Goal: Contribute content: Contribute content

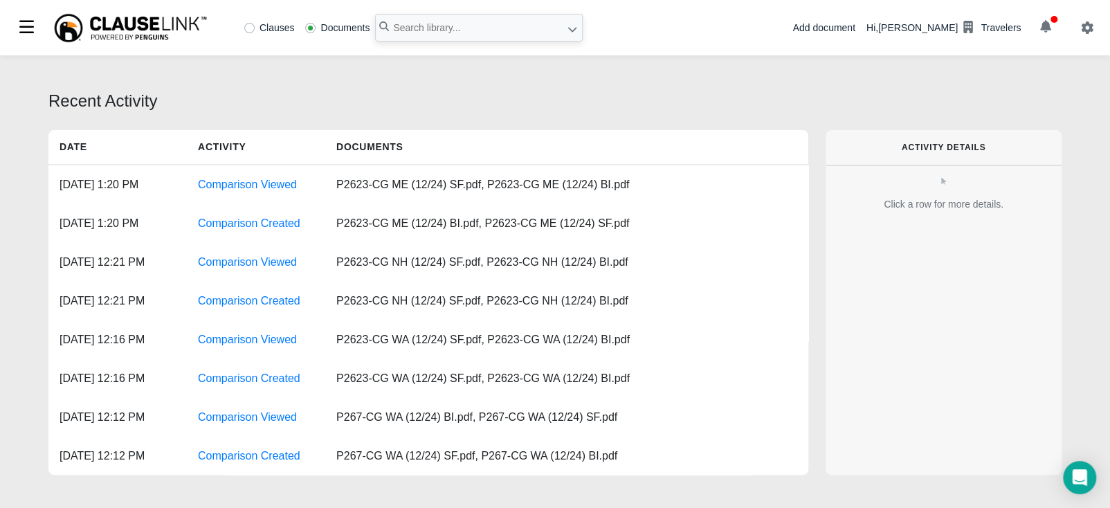
click at [837, 31] on div "Add document" at bounding box center [823, 28] width 62 height 15
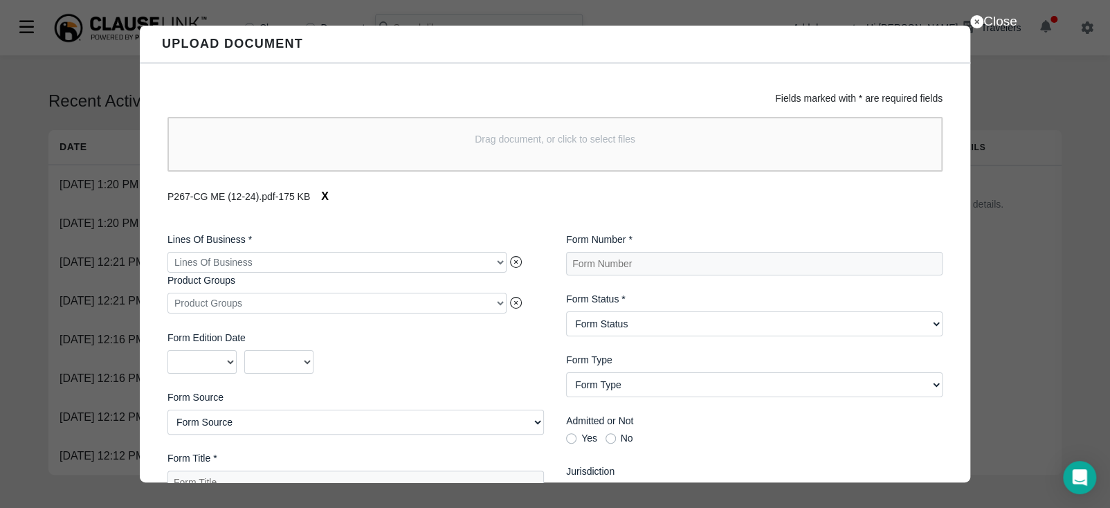
click at [365, 260] on div at bounding box center [336, 262] width 339 height 21
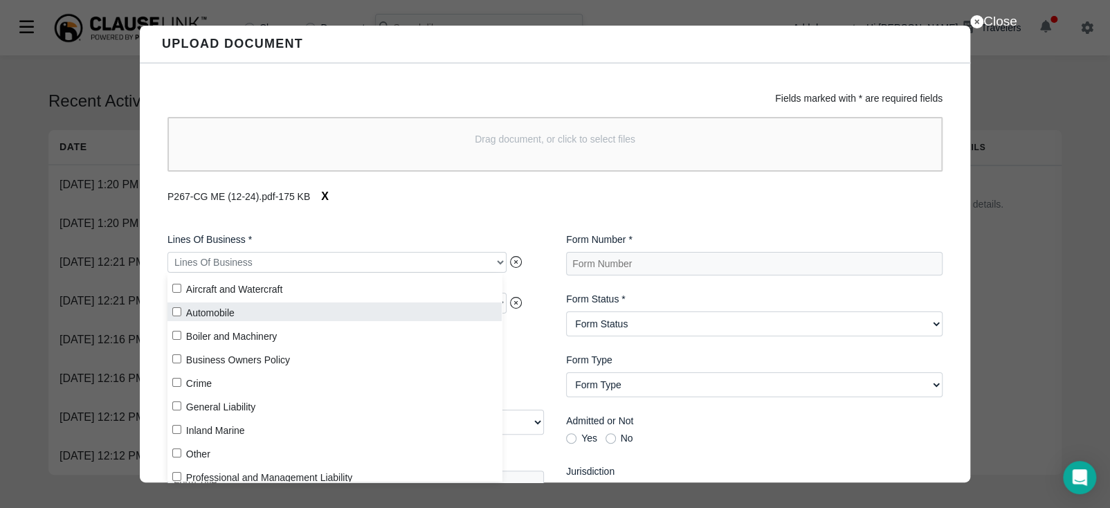
click at [181, 311] on label "Automobile" at bounding box center [334, 311] width 334 height 19
checkbox input "true"
click at [604, 266] on Number "Form Number *" at bounding box center [754, 264] width 377 height 24
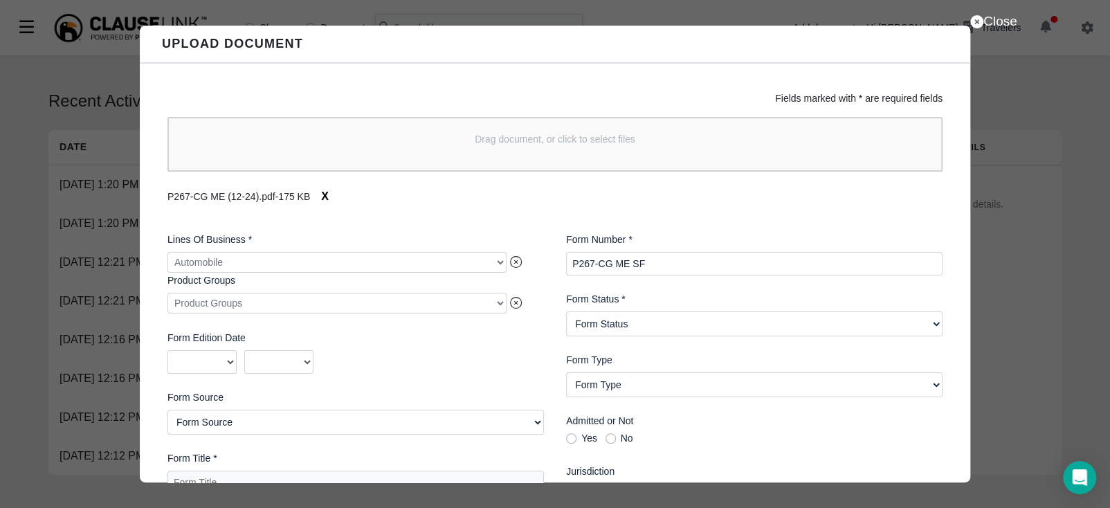
type Number "P267-CG ME SF"
click at [653, 325] on Status "Form Status Active Obsolete" at bounding box center [754, 323] width 377 height 25
select Status "Active"
click at [566, 312] on Status "Form Status Active Obsolete" at bounding box center [754, 323] width 377 height 25
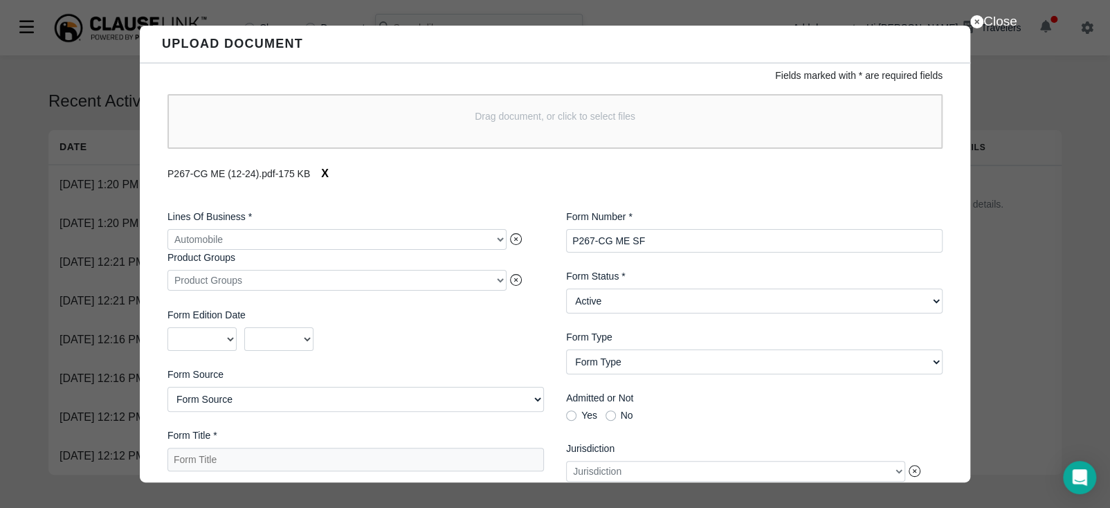
scroll to position [35, 0]
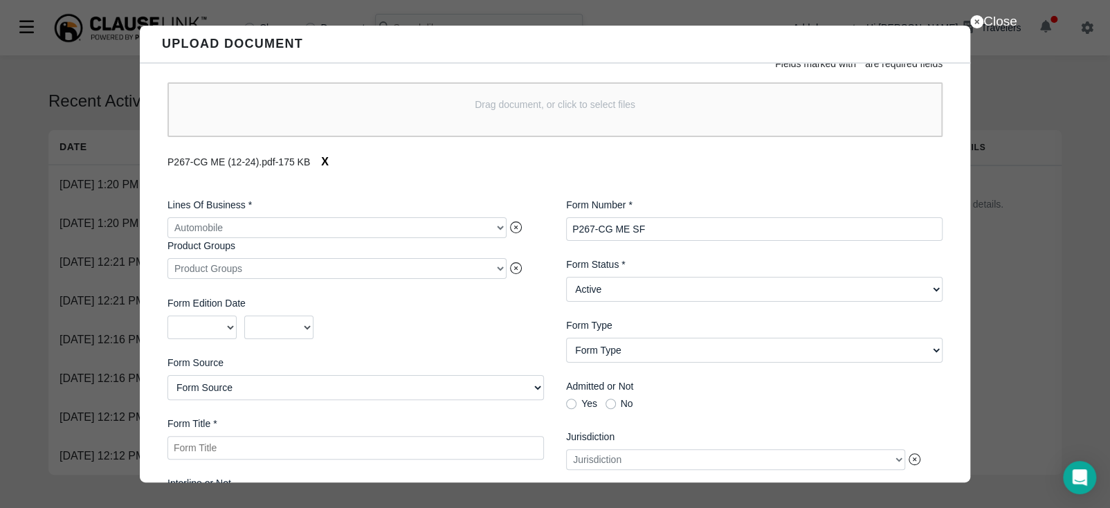
click at [380, 444] on Title "Form Title *" at bounding box center [355, 448] width 377 height 24
paste Title "Combination Endorsement - [US_STATE] Bodily Injury and Property Damage Liability"
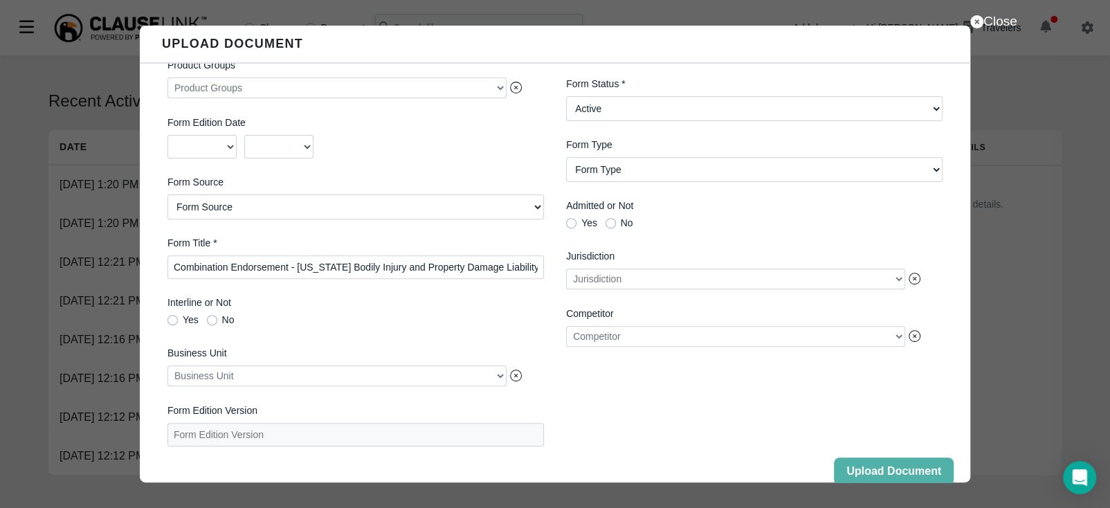
scroll to position [238, 0]
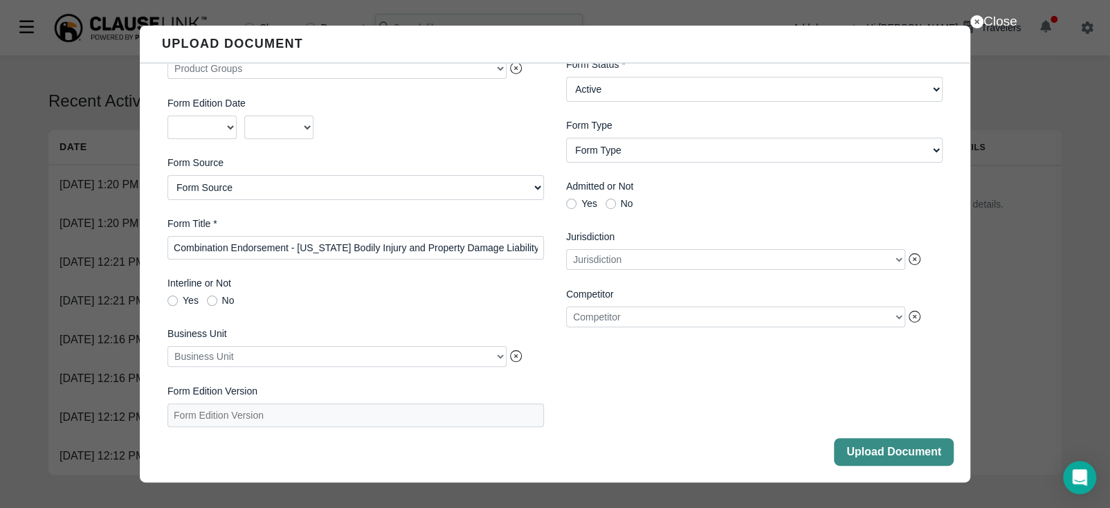
type Title "Combination Endorsement - [US_STATE] Bodily Injury and Property Damage Liability"
click at [897, 455] on button "Upload Document" at bounding box center [894, 452] width 120 height 28
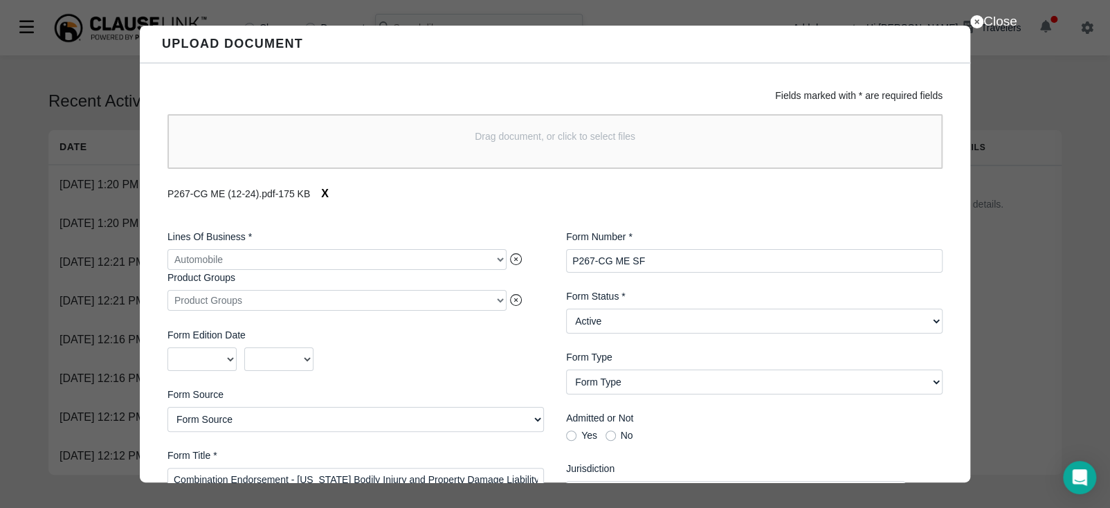
scroll to position [0, 0]
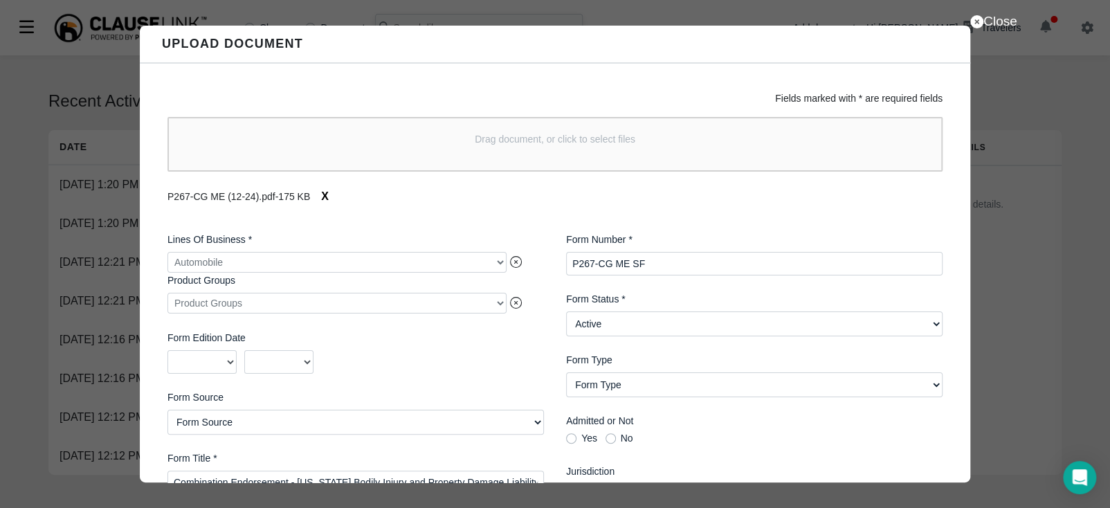
click at [641, 264] on Number "P267-CG ME SF" at bounding box center [754, 264] width 377 height 24
drag, startPoint x: 657, startPoint y: 264, endPoint x: 532, endPoint y: 269, distance: 125.4
click at [532, 269] on div "Lines Of Business * Automobile Product Groups Product Groups Form Edition Date …" at bounding box center [554, 446] width 797 height 451
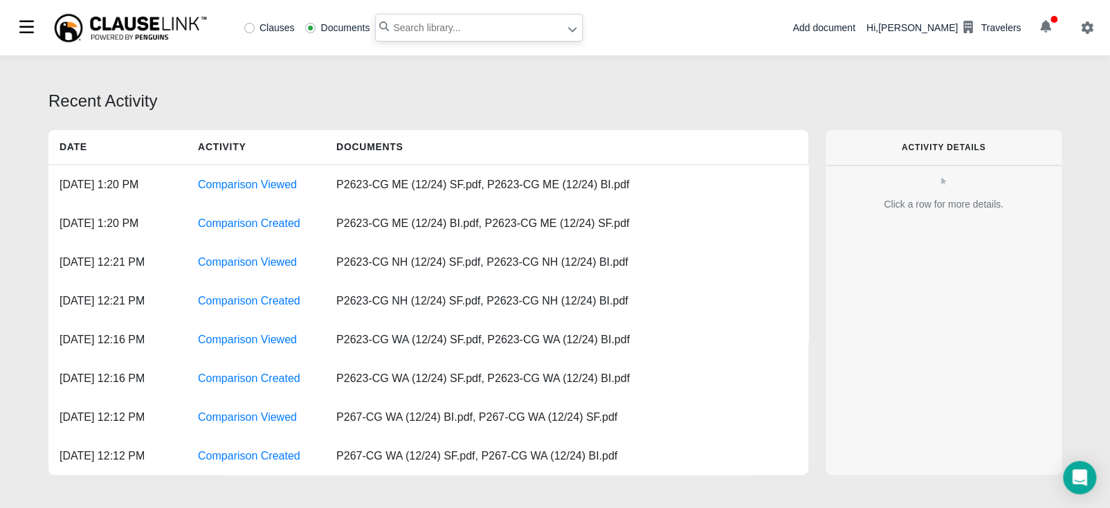
click at [467, 31] on input "text" at bounding box center [479, 28] width 208 height 28
paste input "P267-CG ME SF"
type input "P267-CG ME SF"
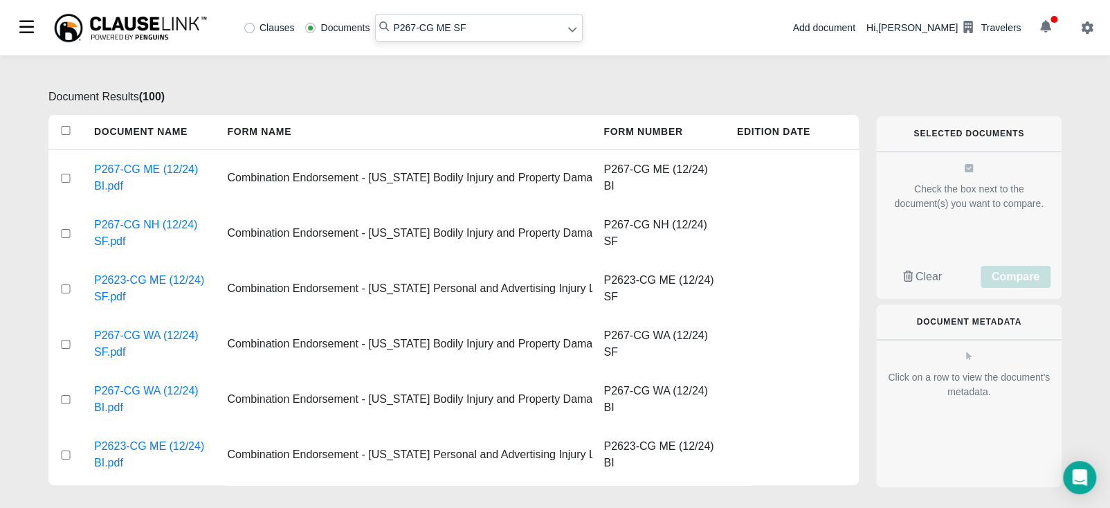
click at [946, 234] on div "Check the box next to the document(s) you want to compare. Clear Compare" at bounding box center [968, 225] width 185 height 147
click at [1082, 480] on icon "Open Intercom Messenger" at bounding box center [1080, 478] width 18 height 18
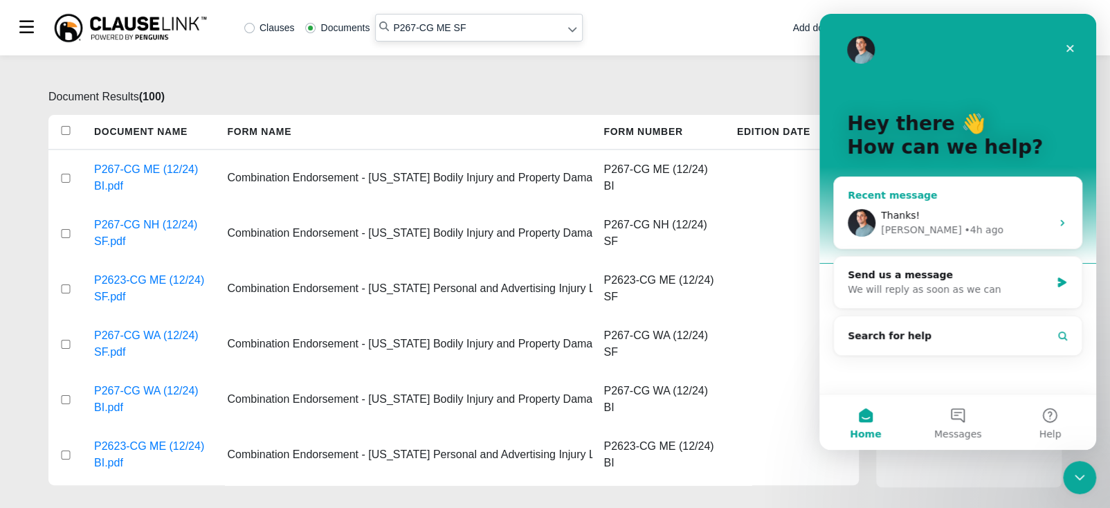
click at [963, 217] on div "Thanks!" at bounding box center [966, 215] width 170 height 15
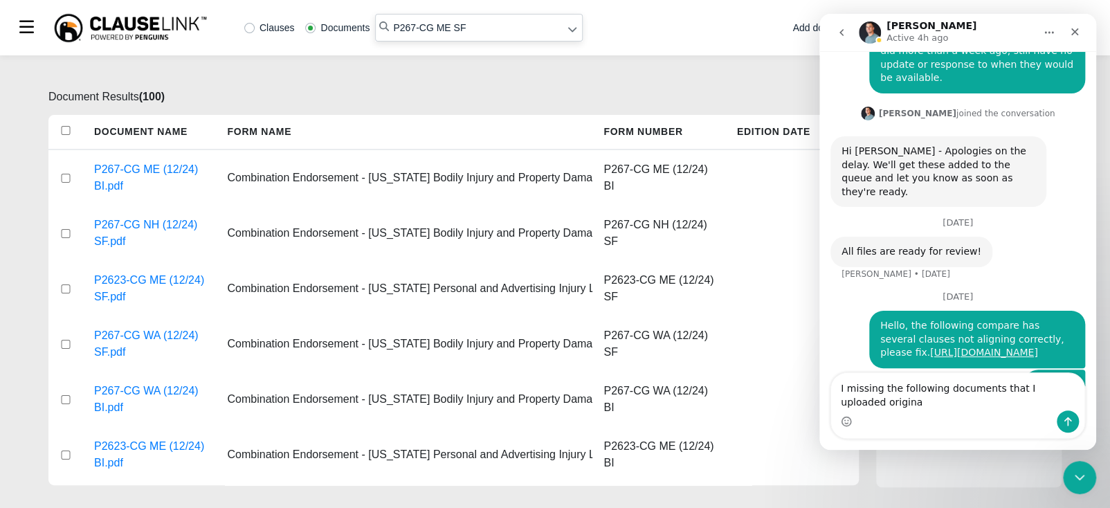
scroll to position [360, 0]
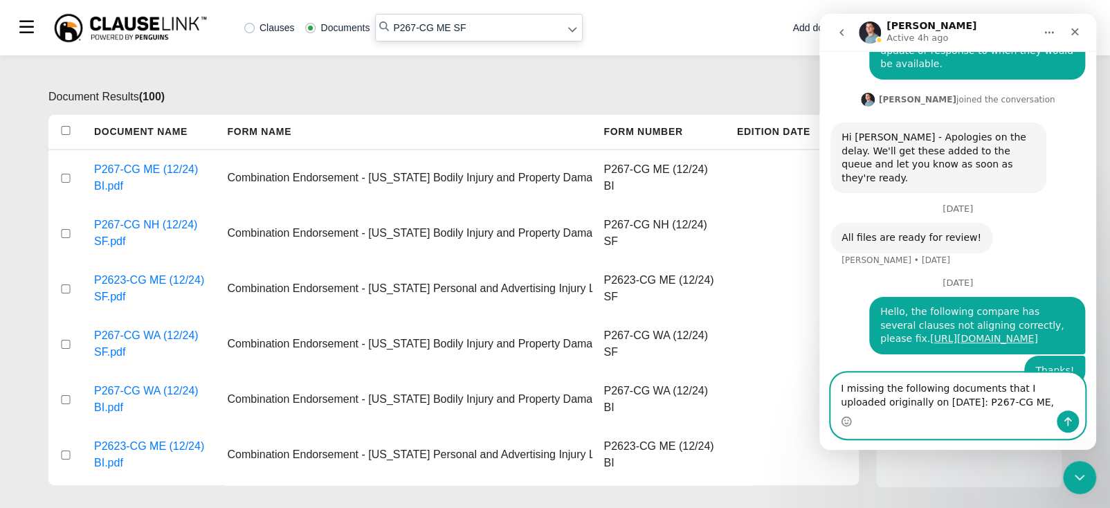
click at [988, 403] on textarea "I missing the following documents that I uploaded originally on [DATE]: P267-CG…" at bounding box center [957, 391] width 253 height 37
click at [1012, 402] on textarea "I missing the following documents that I uploaded originally on [DATE]: P267-CG…" at bounding box center [957, 391] width 253 height 37
click at [1001, 403] on textarea "I missing the following documents that I uploaded originally on [DATE]: P267-CG…" at bounding box center [957, 391] width 253 height 37
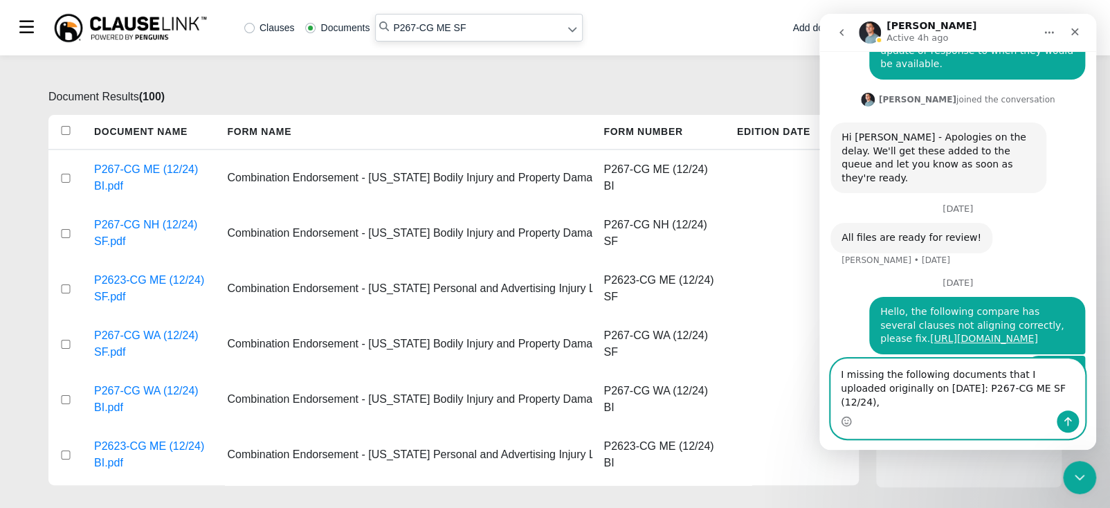
drag, startPoint x: 1036, startPoint y: 400, endPoint x: 1052, endPoint y: 401, distance: 16.0
click at [1038, 400] on textarea "I missing the following documents that I uploaded originally on [DATE]: P267-CG…" at bounding box center [957, 384] width 253 height 51
click at [1045, 399] on textarea "I missing the following documents that I uploaded originally on [DATE]: P267-CG…" at bounding box center [957, 384] width 253 height 51
paste textarea "S267-CG (01/25)"
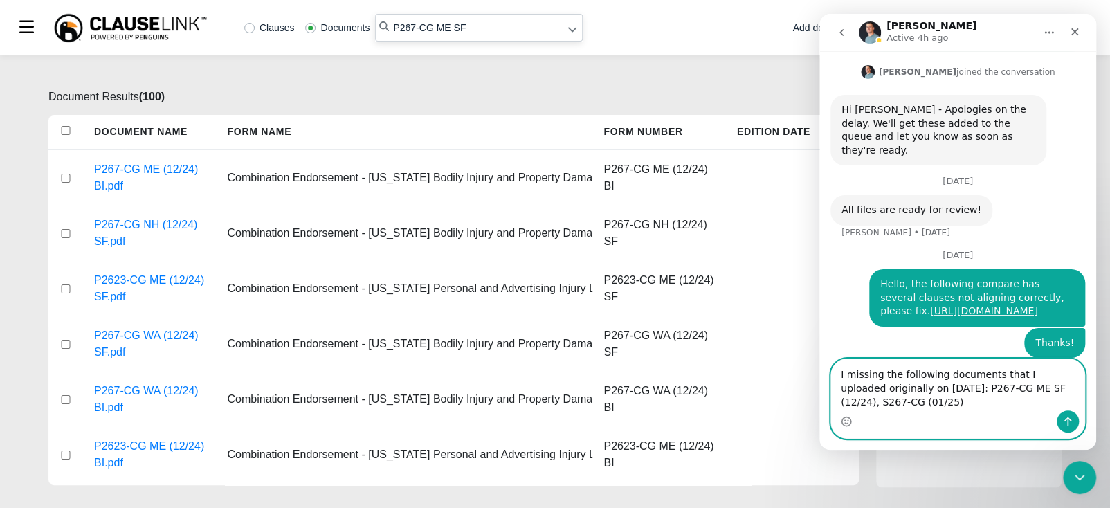
click at [885, 391] on textarea "I missing the following documents that I uploaded originally on [DATE]: P267-CG…" at bounding box center [957, 384] width 253 height 51
click at [927, 392] on textarea "I missing the following documents that I uploaded originally on [DATE]: P267-CG…" at bounding box center [957, 384] width 253 height 51
paste textarea "S2623-CG VA (1/25)"
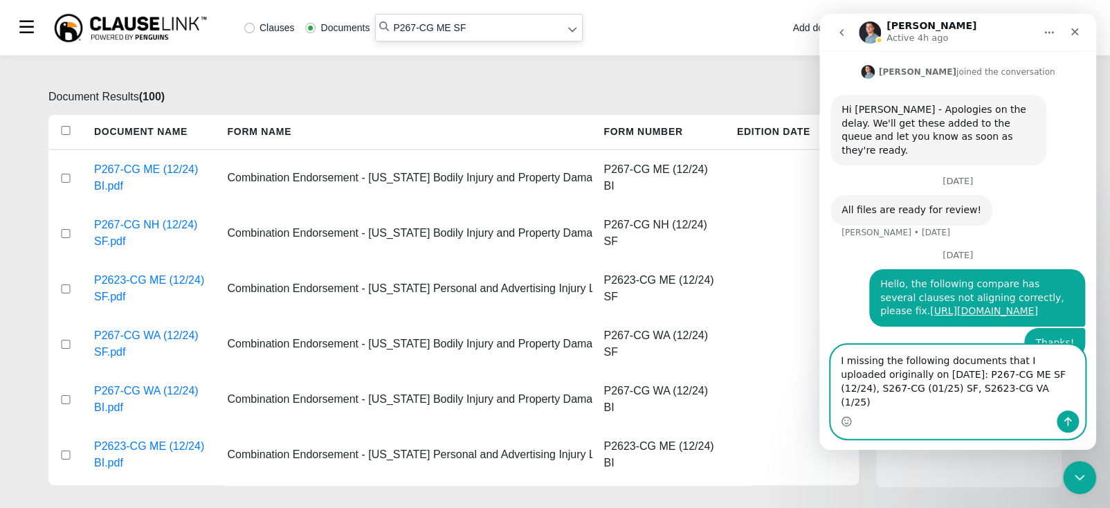
scroll to position [401, 0]
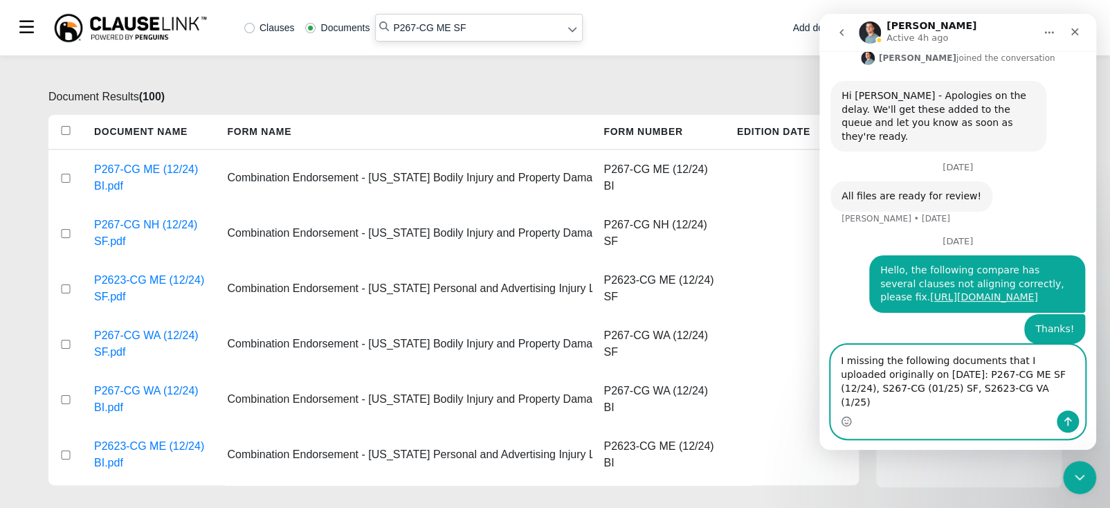
click at [989, 374] on textarea "I missing the following documents that I uploaded originally on [DATE]: P267-CG…" at bounding box center [957, 377] width 253 height 65
click at [1014, 374] on textarea "I missing the following documents that I uploaded originally on [DATE]: P267-CG…" at bounding box center [957, 377] width 253 height 65
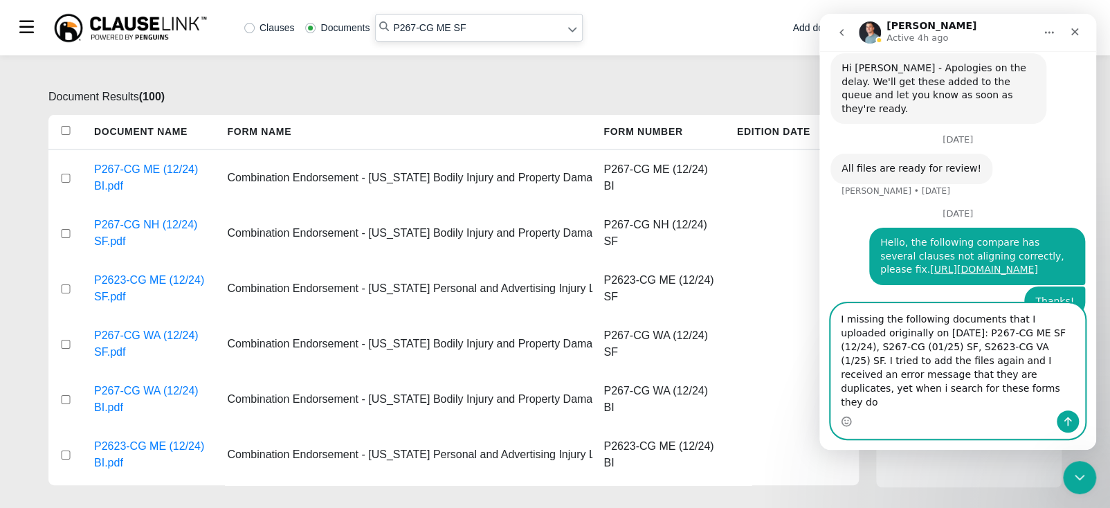
scroll to position [432, 0]
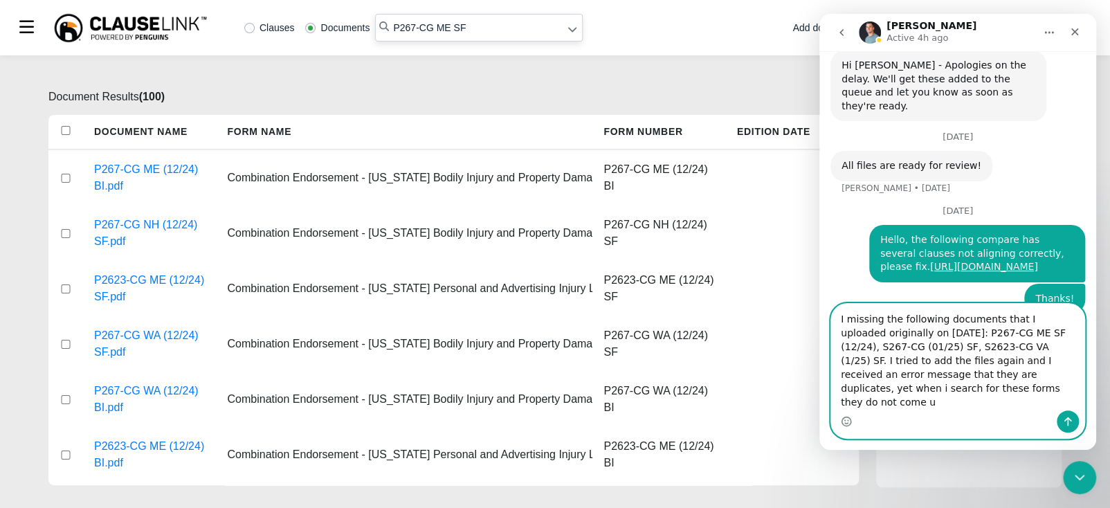
type textarea "I missing the following documents that I uploaded originally on [DATE]: P267-CG…"
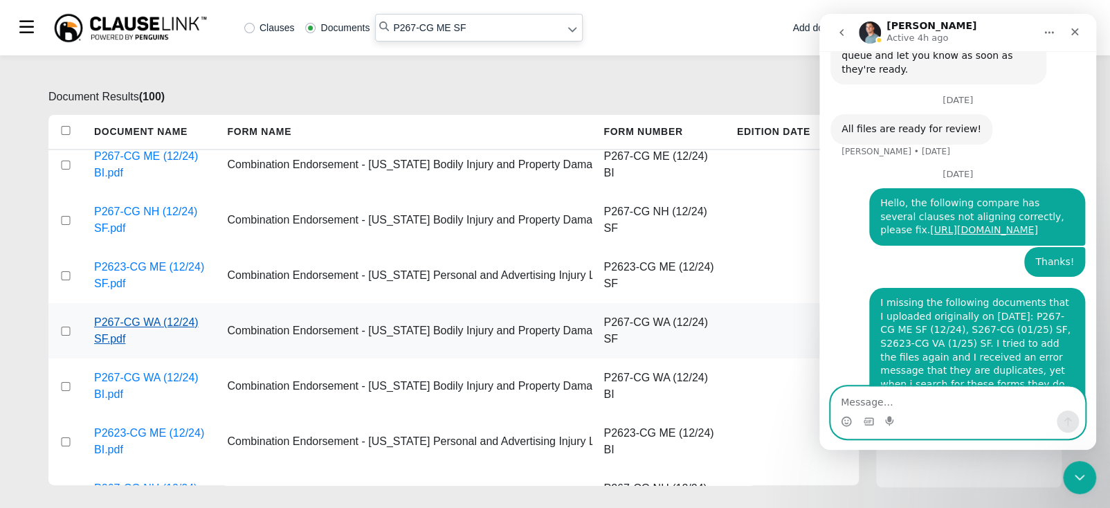
scroll to position [0, 0]
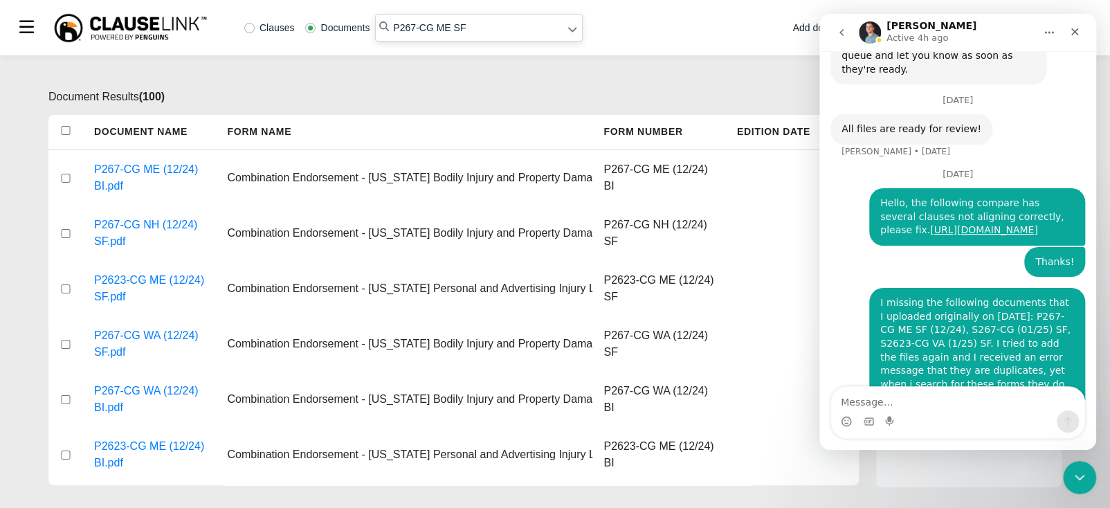
click at [739, 82] on div "Document Results ( 100 ) Document Name Form Name Form Number Edition Date P267-…" at bounding box center [555, 281] width 1110 height 453
click at [1075, 37] on icon "Close" at bounding box center [1074, 31] width 11 height 11
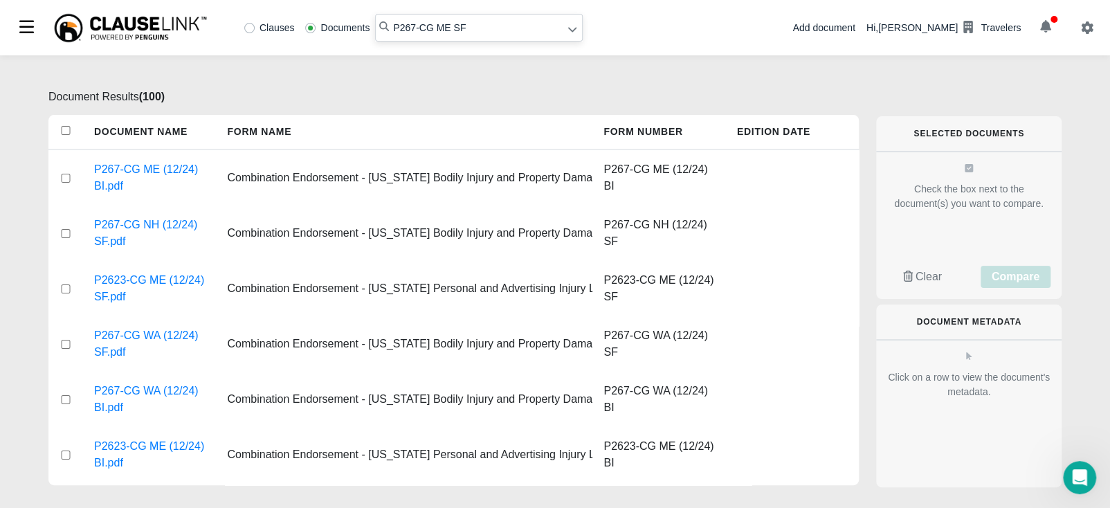
scroll to position [469, 0]
click at [855, 27] on div "Add document" at bounding box center [823, 28] width 62 height 15
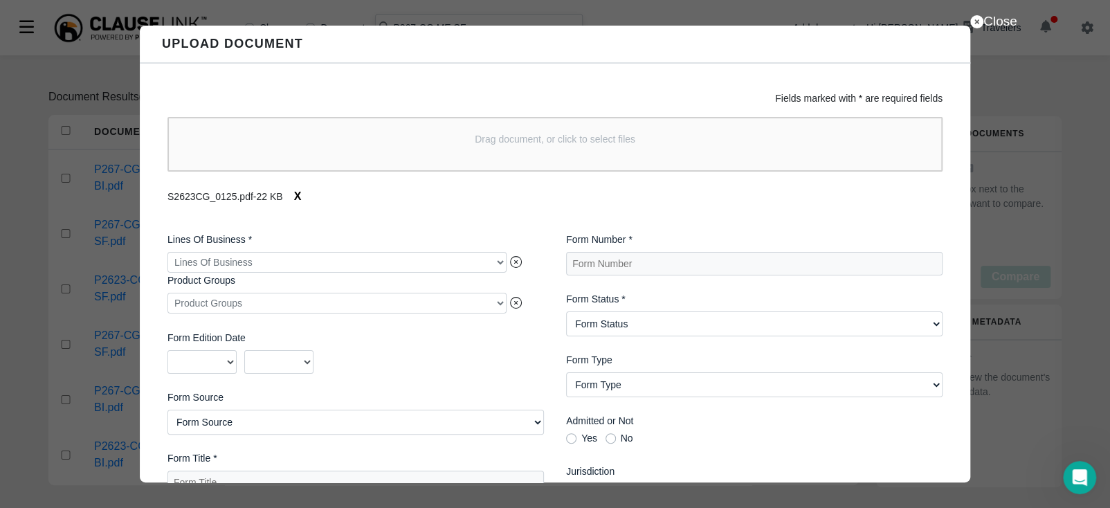
click at [332, 267] on div at bounding box center [336, 262] width 339 height 21
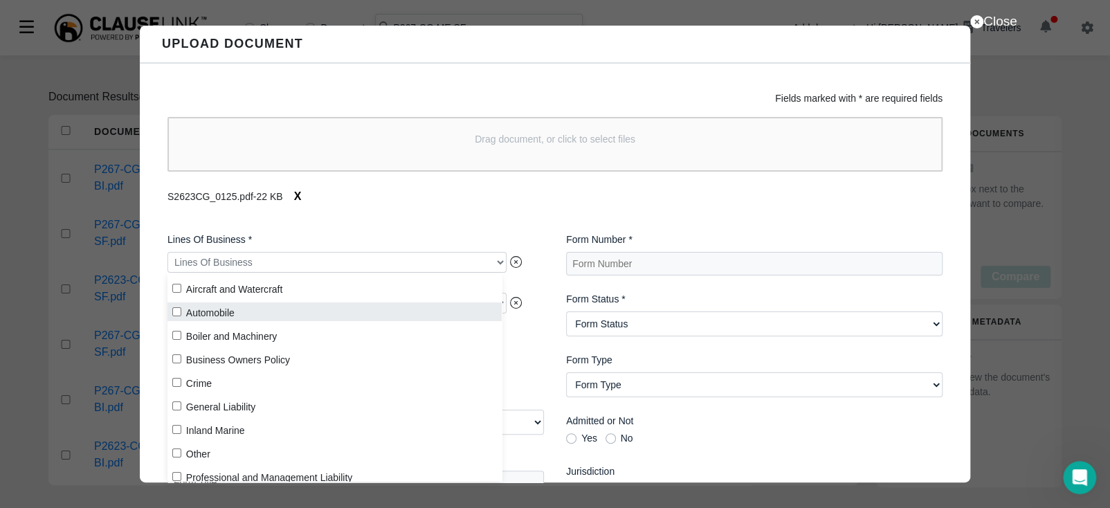
click at [181, 312] on label "Automobile" at bounding box center [334, 311] width 334 height 19
checkbox input "true"
click at [548, 221] on div "Lines Of Business * Automobile Product Groups Product Groups Form Edition Date …" at bounding box center [355, 446] width 399 height 451
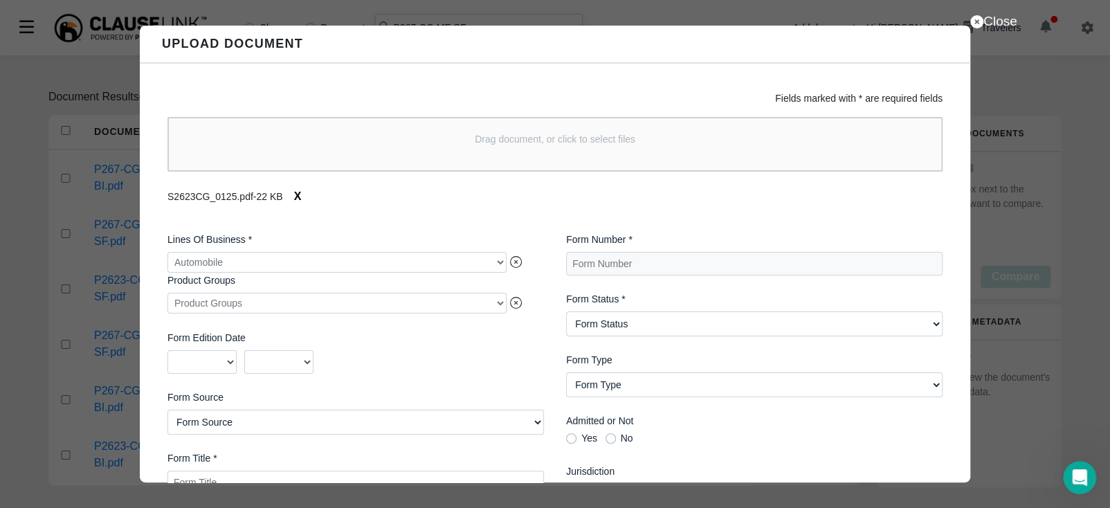
click at [305, 475] on Title "Form Title *" at bounding box center [355, 483] width 377 height 24
paste Title "Combination Endorsement Personal and Advertising Injury Liability"
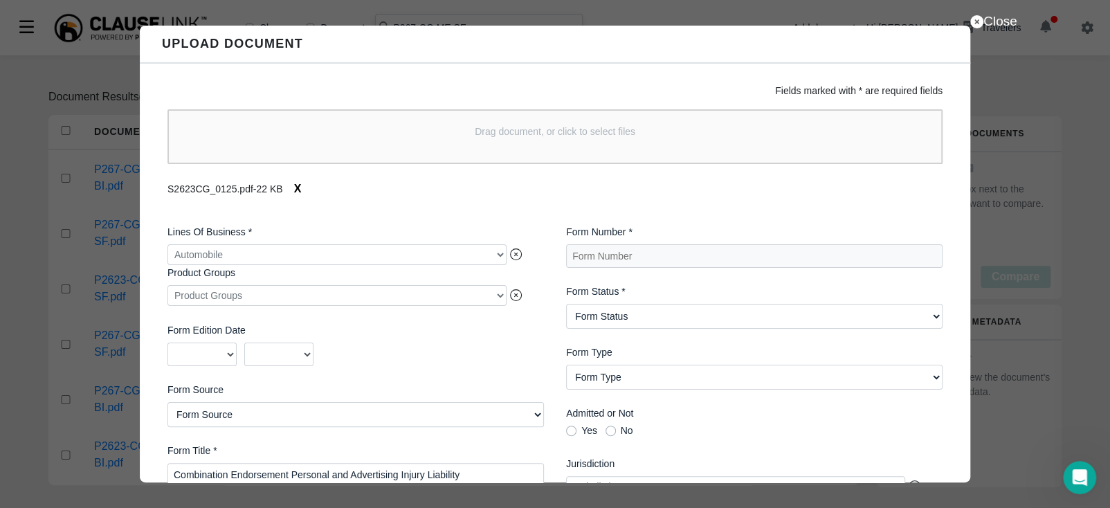
type Title "Combination Endorsement Personal and Advertising Injury Liability"
click at [718, 248] on Number "Form Number *" at bounding box center [754, 256] width 377 height 24
click at [689, 253] on Number "Form Number *" at bounding box center [754, 256] width 377 height 24
paste Number "S2623-CG (01/25)"
type Number "S2623-CG BI"
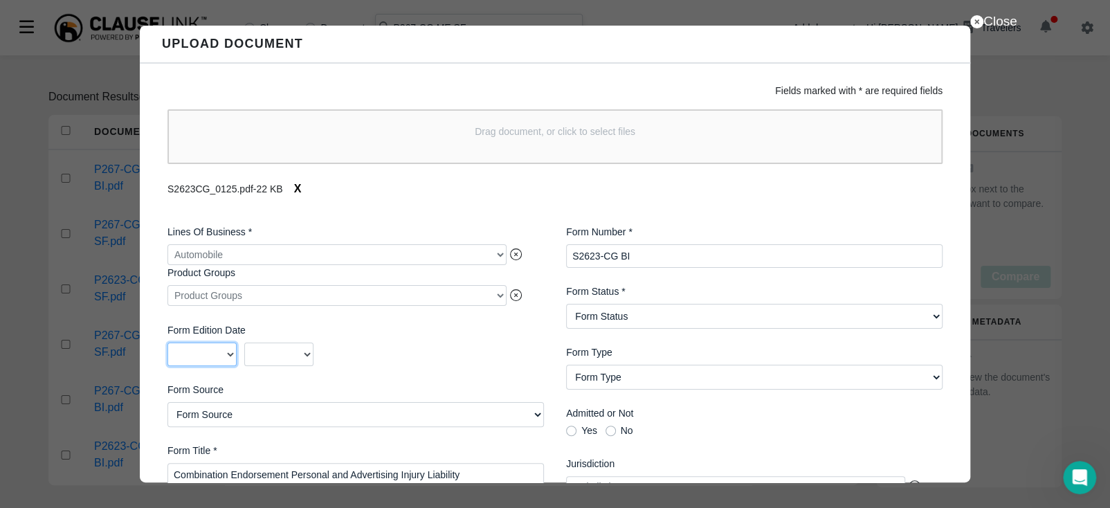
click at [233, 348] on select "2025 2024 2023 2022 2021 2020 2019 2018 2017 2016 2015 2014 2013 2012 2011 2010…" at bounding box center [201, 355] width 69 height 24
select select "2025"
click at [167, 343] on select "2025 2024 2023 2022 2021 2020 2019 2018 2017 2016 2015 2014 2013 2012 2011 2010…" at bounding box center [201, 355] width 69 height 24
click at [274, 344] on select "01 02 03 04 05 06 07 08 09 10 11 12" at bounding box center [278, 355] width 69 height 24
select select "01"
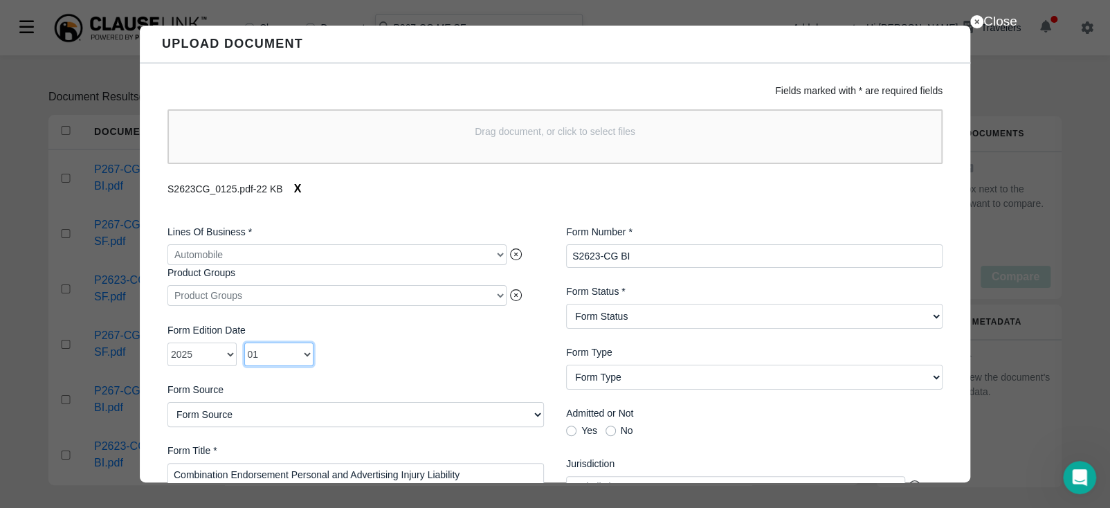
click at [244, 343] on select "01 02 03 04 05 06 07 08 09 10 11 12" at bounding box center [278, 355] width 69 height 24
click at [393, 344] on div "2025 2024 2023 2022 2021 2020 2019 2018 2017 2016 2015 2014 2013 2012 2011 2010…" at bounding box center [355, 355] width 377 height 24
click at [633, 338] on div "Form Number * S2623-CG BI Form Status * Form Status Active Obsolete Form Type F…" at bounding box center [754, 439] width 399 height 451
click at [633, 323] on Status "Form Status Active Obsolete" at bounding box center [754, 316] width 377 height 25
select Status "Active"
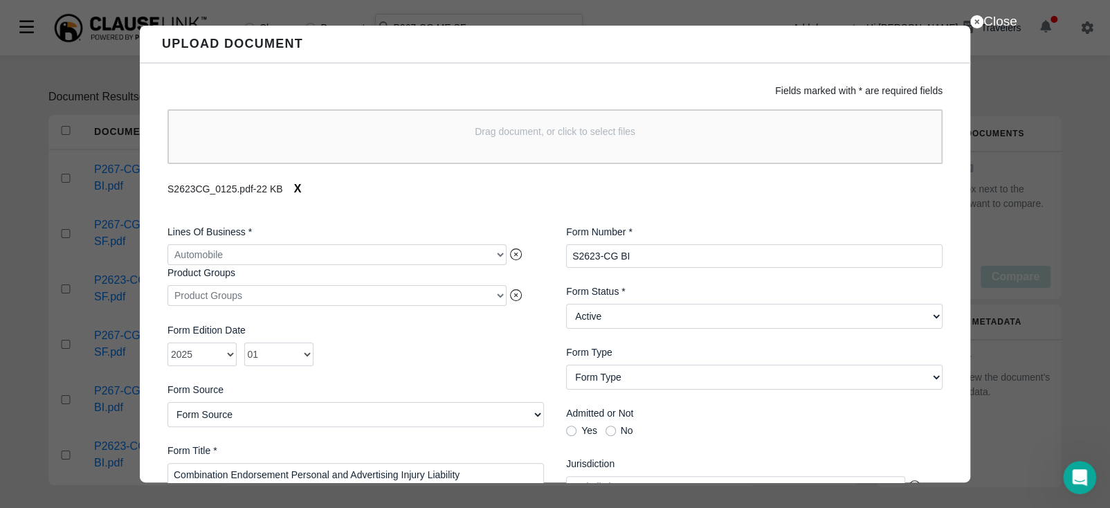
click at [566, 304] on Status "Form Status Active Obsolete" at bounding box center [754, 316] width 377 height 25
click at [501, 349] on div "2025 2024 2023 2022 2021 2020 2019 2018 2017 2016 2015 2014 2013 2012 2011 2010…" at bounding box center [355, 355] width 377 height 24
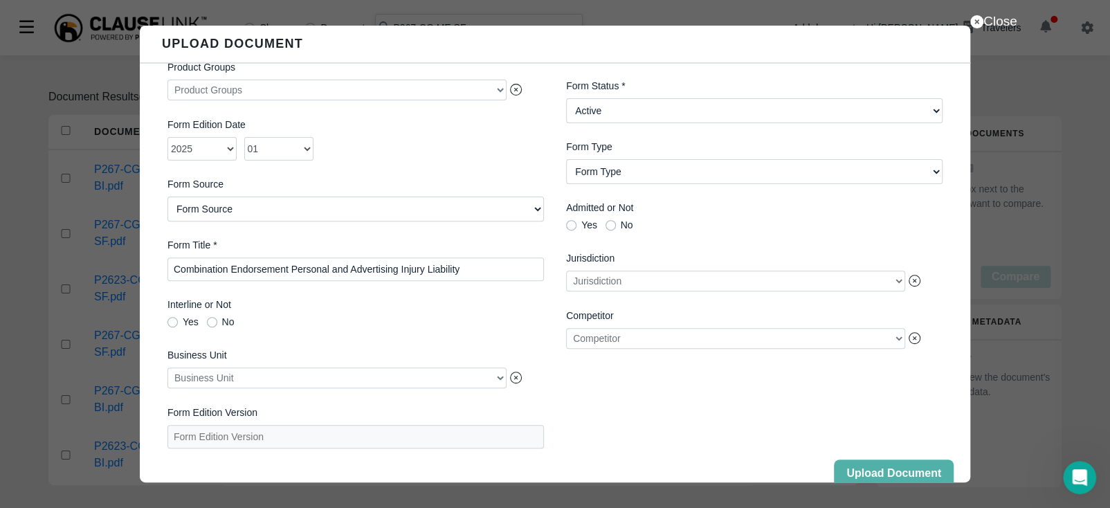
scroll to position [238, 0]
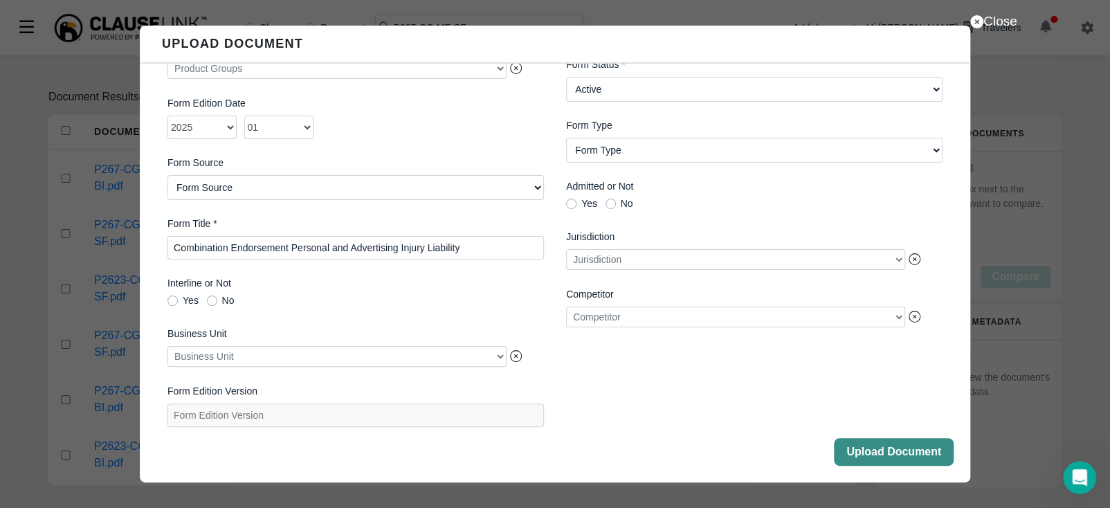
click at [875, 455] on button "Upload Document" at bounding box center [894, 452] width 120 height 28
click at [871, 455] on button "Close" at bounding box center [894, 452] width 120 height 28
